Goal: Navigation & Orientation: Find specific page/section

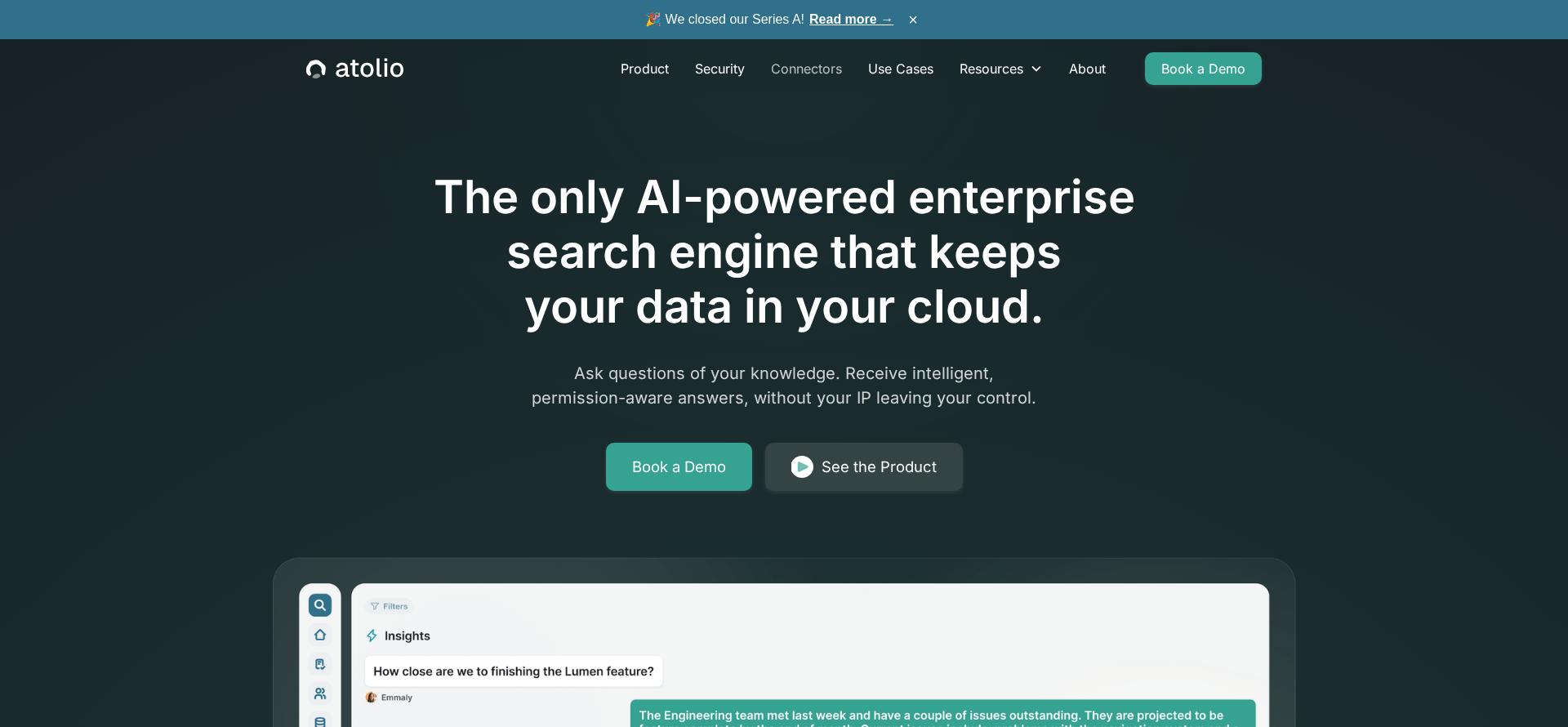
click at [829, 66] on link "Connectors" at bounding box center [806, 68] width 97 height 32
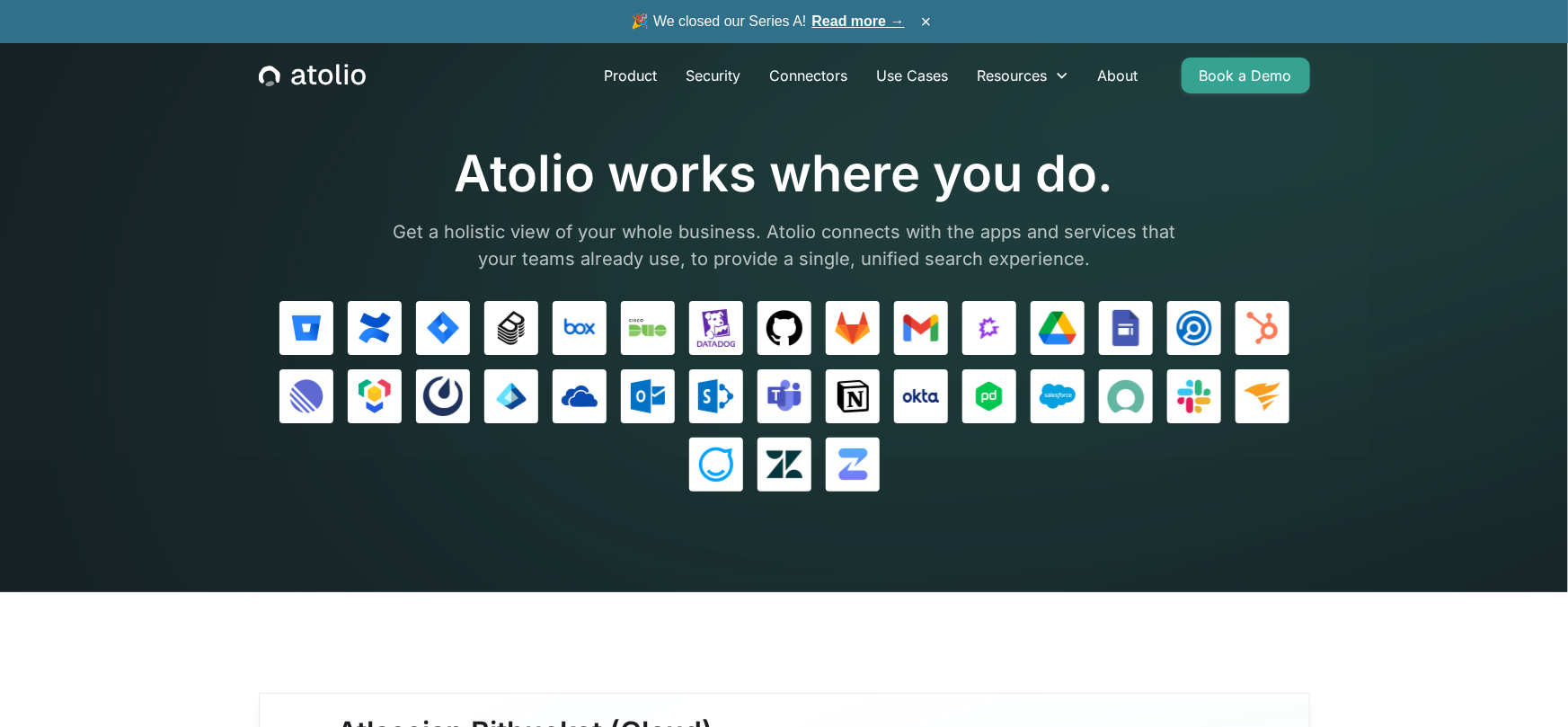
click at [297, 74] on icon "home" at bounding box center [312, 75] width 107 height 23
